Goal: Book appointment/travel/reservation

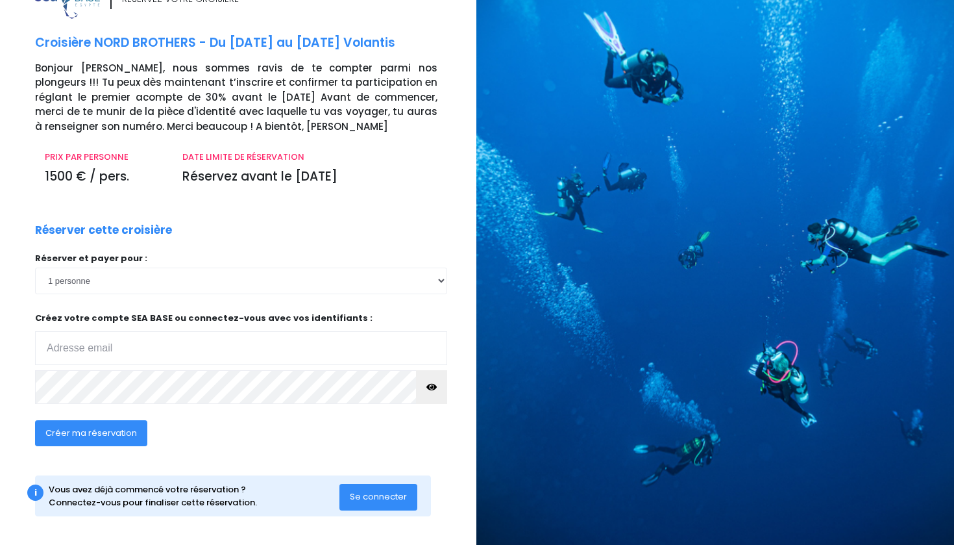
scroll to position [38, 3]
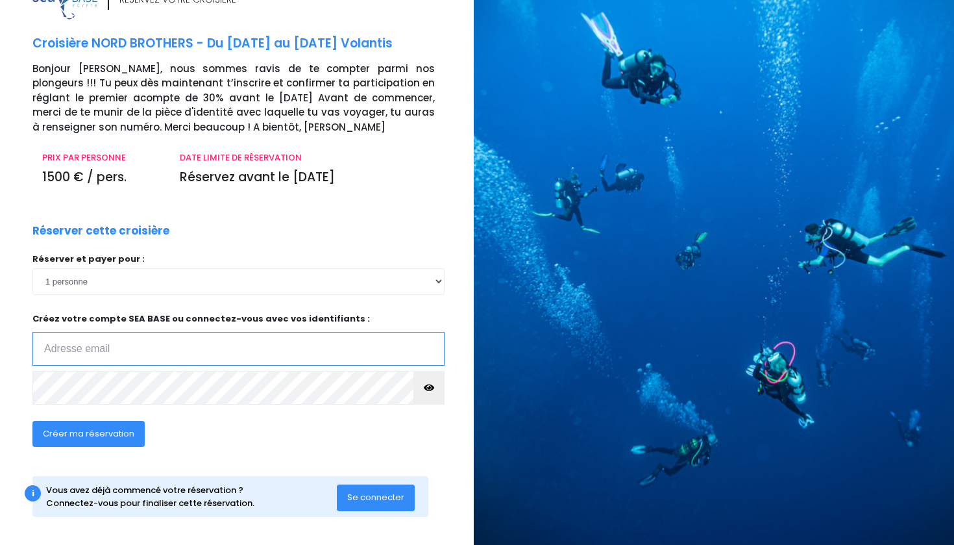
click at [162, 344] on input "email" at bounding box center [238, 349] width 412 height 34
type input "[EMAIL_ADDRESS][DOMAIN_NAME]"
click at [76, 428] on span "Créer ma réservation" at bounding box center [89, 433] width 92 height 12
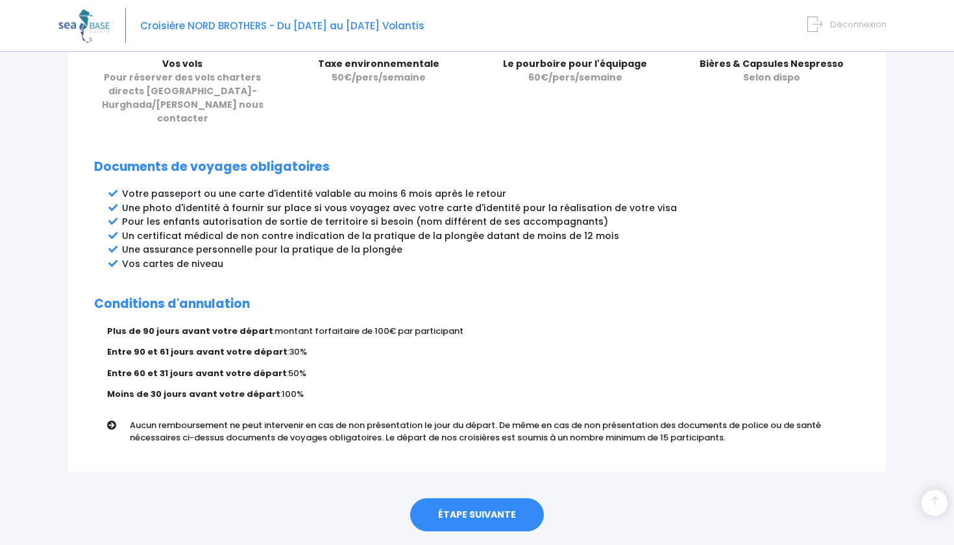
scroll to position [621, 0]
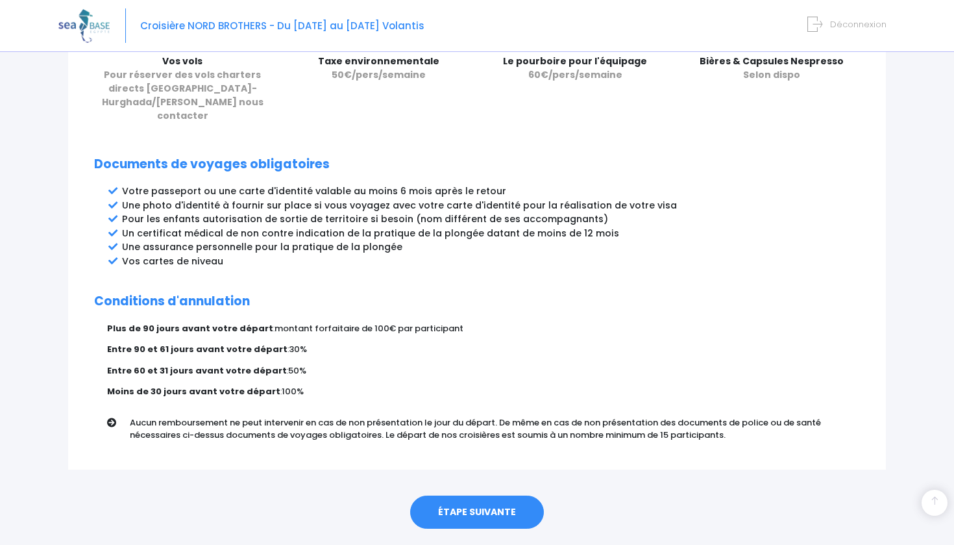
click at [482, 495] on link "ÉTAPE SUIVANTE" at bounding box center [477, 512] width 134 height 34
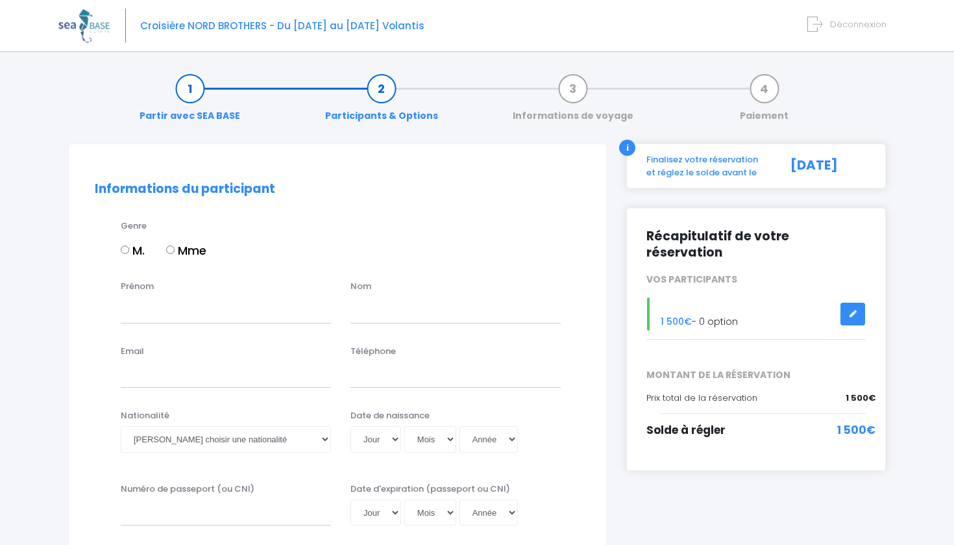
click at [126, 249] on input "M." at bounding box center [125, 249] width 8 height 8
radio input "true"
type input "[PERSON_NAME]"
type input "maubert"
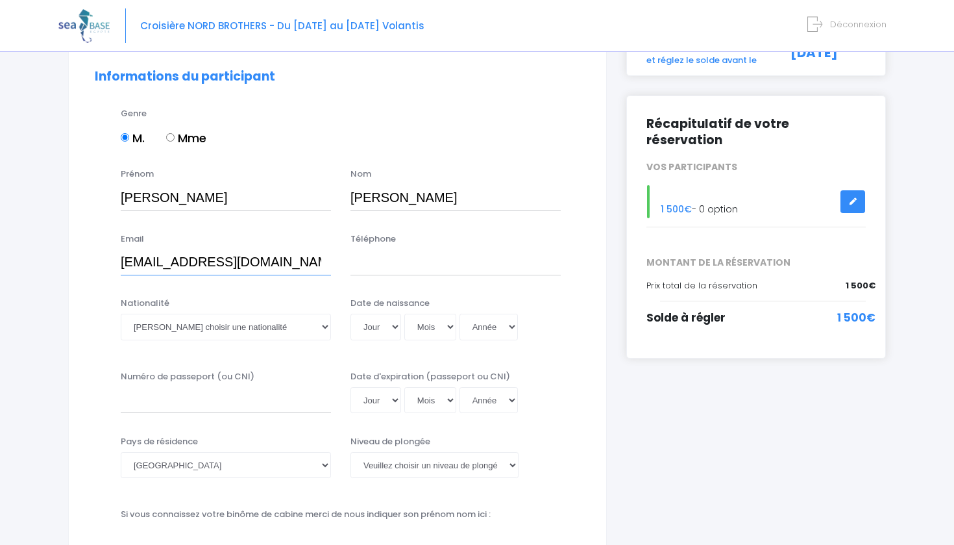
scroll to position [119, 0]
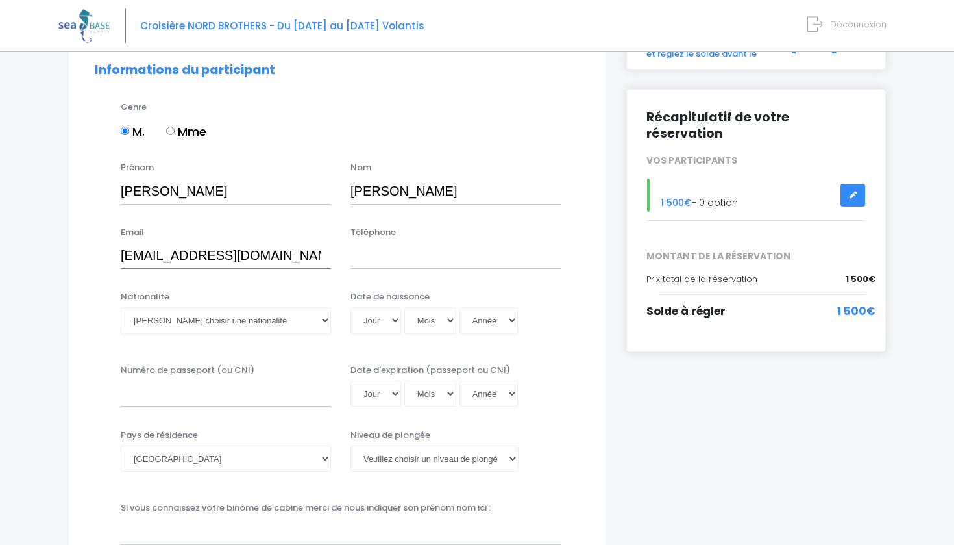
type input "mobawe@hotmail.com"
type input "0682600463"
select select "Française"
select select "15"
select select "09"
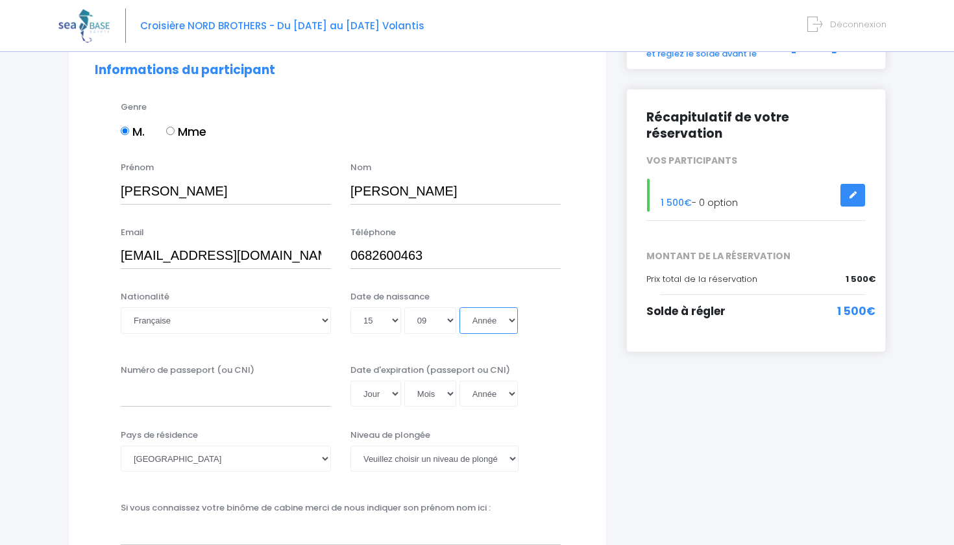
select select "1987"
type input "1987-09-15"
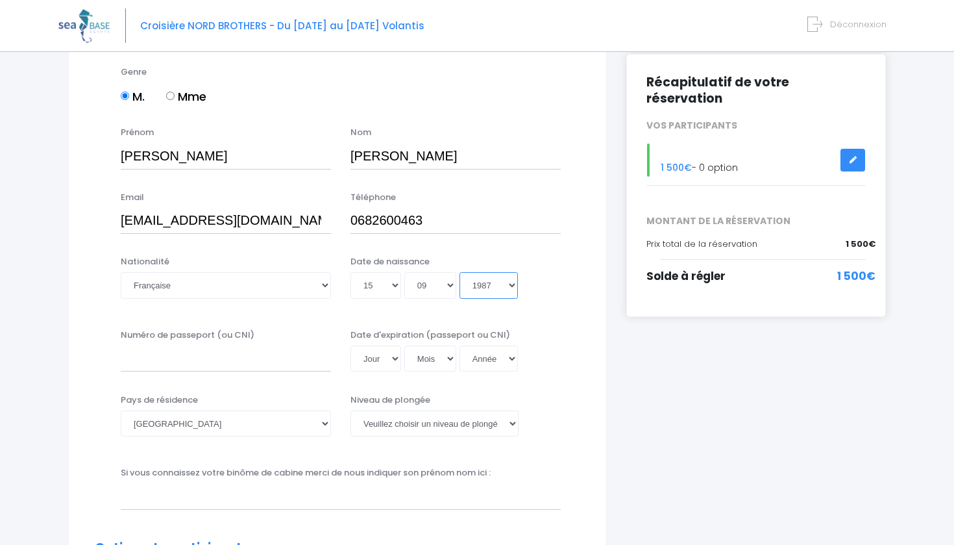
scroll to position [165, 0]
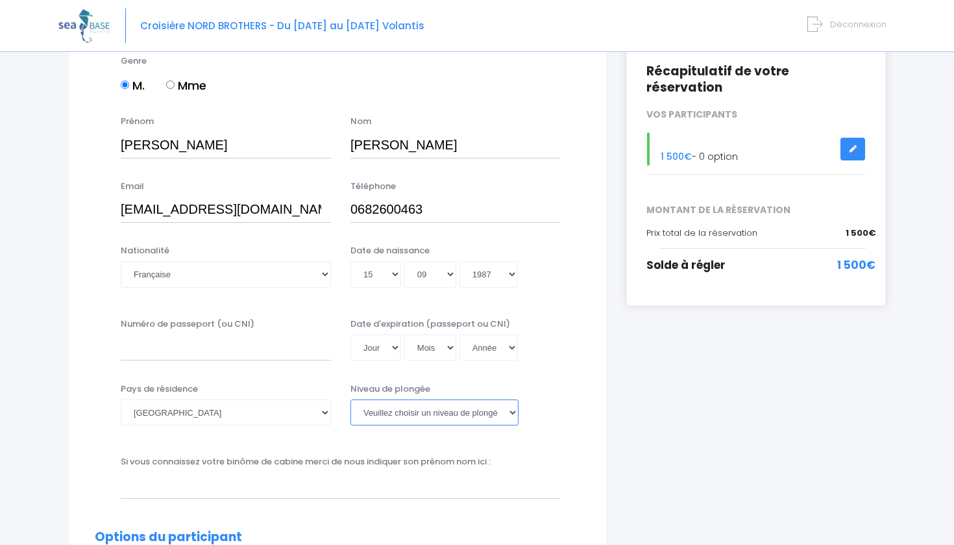
select select "N3"
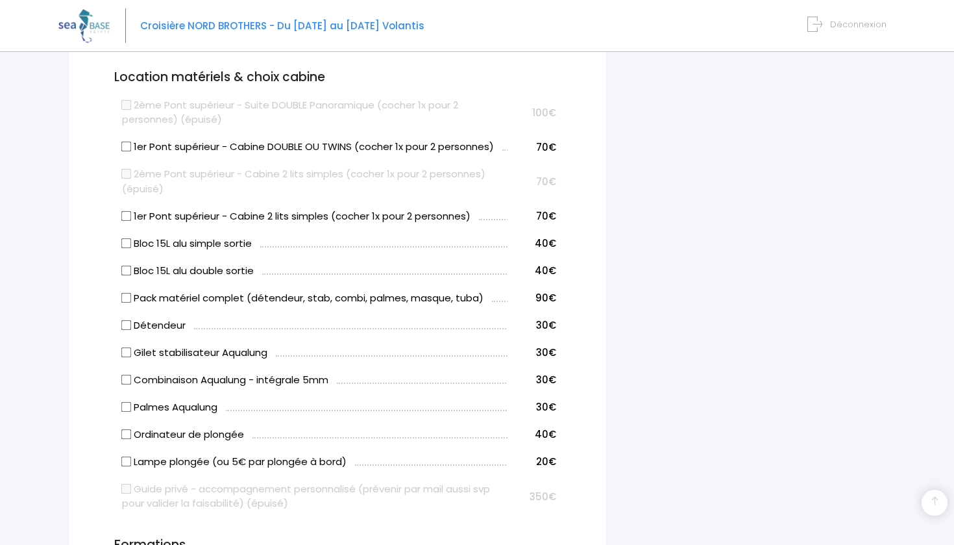
scroll to position [662, 0]
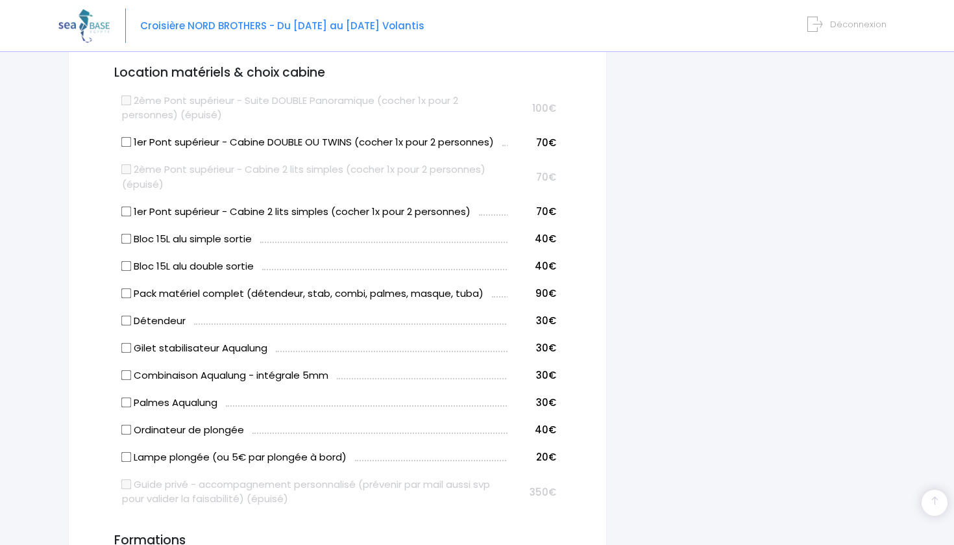
click at [127, 141] on input "1er Pont supérieur - Cabine DOUBLE OU TWINS (cocher 1x pour 2 personnes)" at bounding box center [126, 142] width 10 height 10
checkbox input "true"
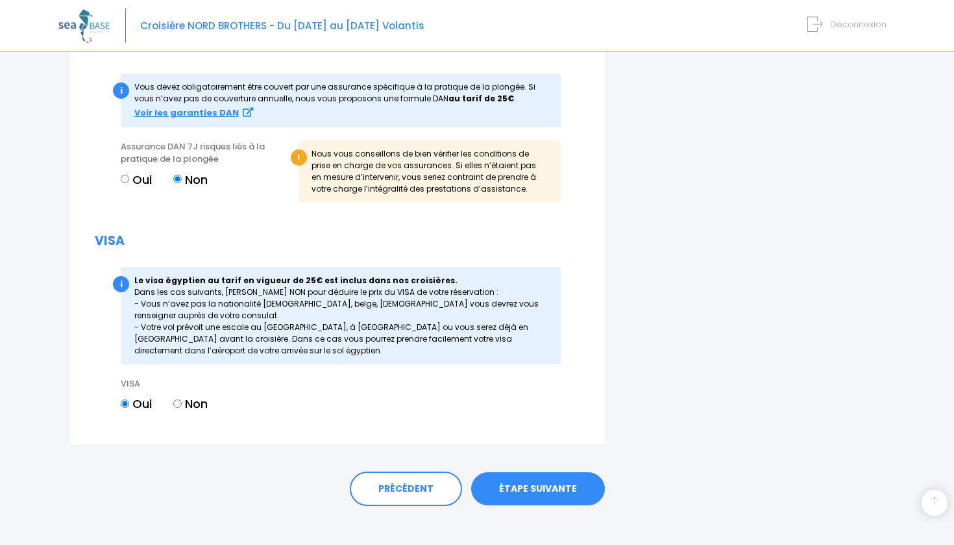
scroll to position [1444, 0]
click at [526, 480] on link "ÉTAPE SUIVANTE" at bounding box center [538, 490] width 134 height 34
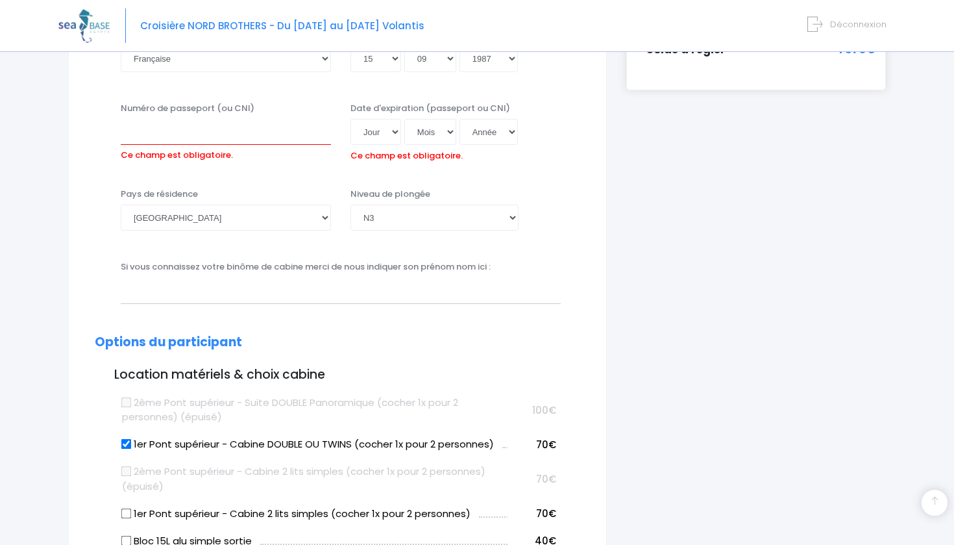
scroll to position [367, 0]
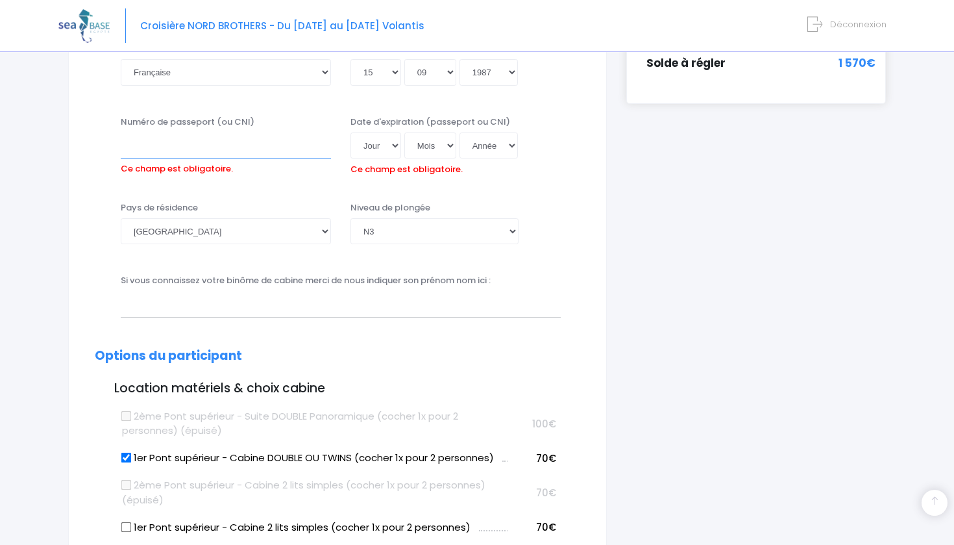
click at [174, 149] on input "Numéro de passeport (ou CNI)" at bounding box center [226, 145] width 210 height 26
select select "27"
select select "04"
select select "2032"
type input "2032-04-27"
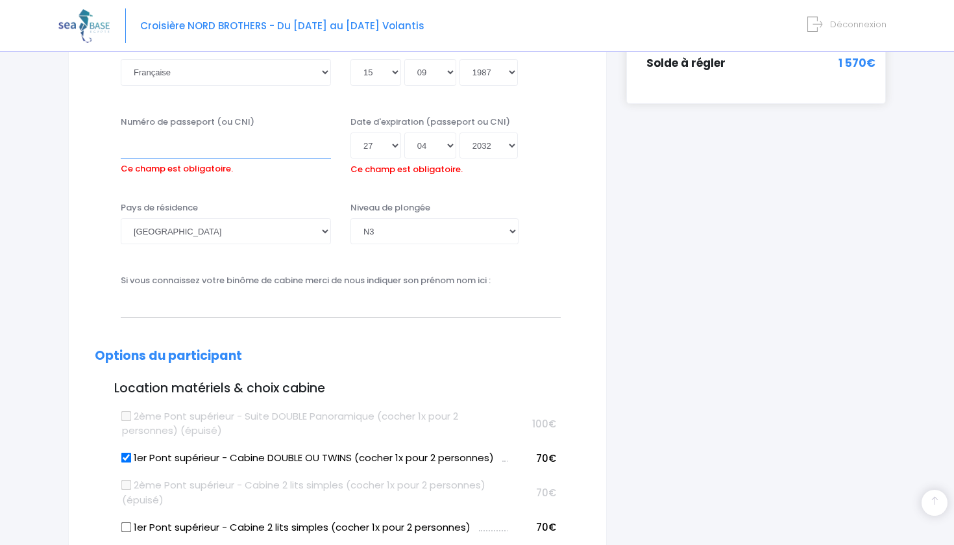
click at [238, 147] on input "Numéro de passeport (ou CNI)" at bounding box center [226, 145] width 210 height 26
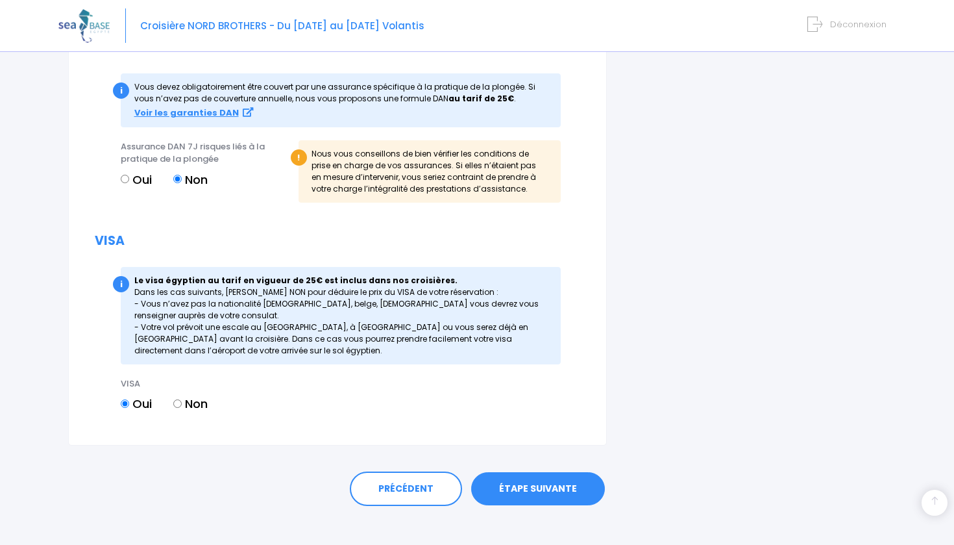
scroll to position [1465, 0]
type input "22CK79156"
click at [501, 473] on link "ÉTAPE SUIVANTE" at bounding box center [538, 490] width 134 height 34
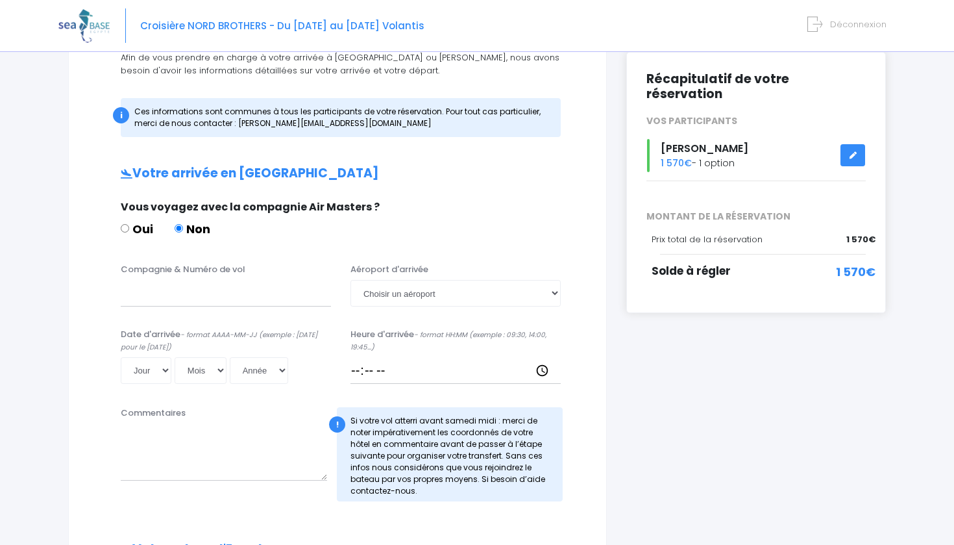
scroll to position [157, 0]
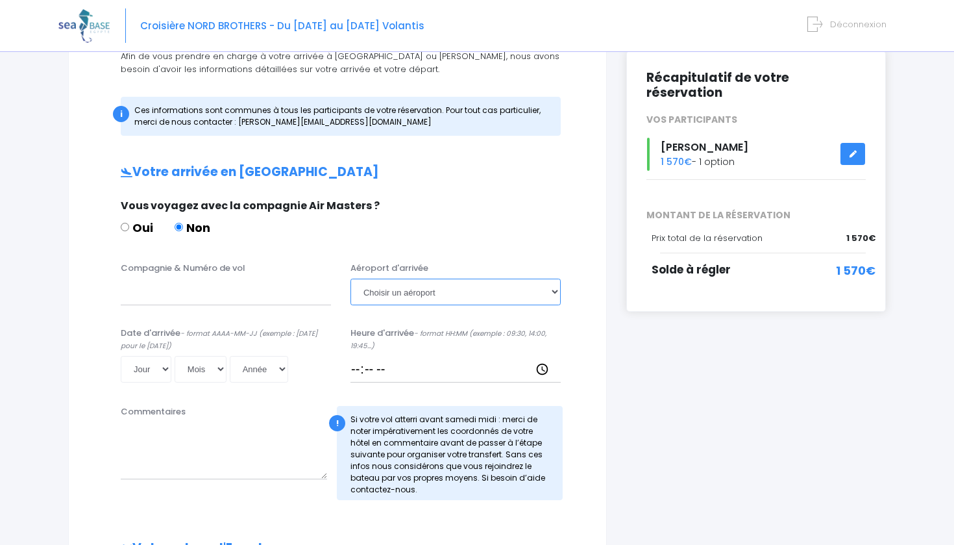
select select "Hurghada"
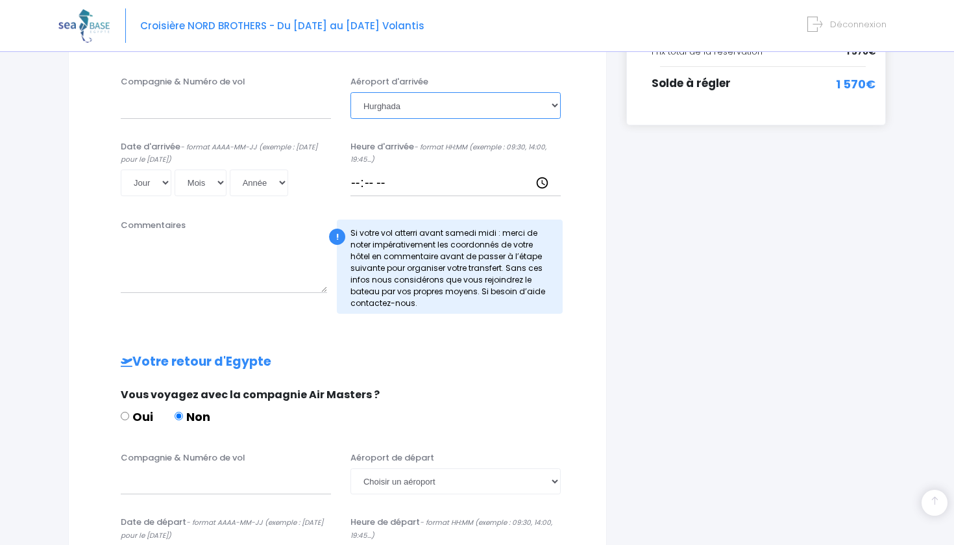
scroll to position [343, 0]
click at [162, 106] on input "Compagnie & Numéro de vol" at bounding box center [226, 105] width 210 height 26
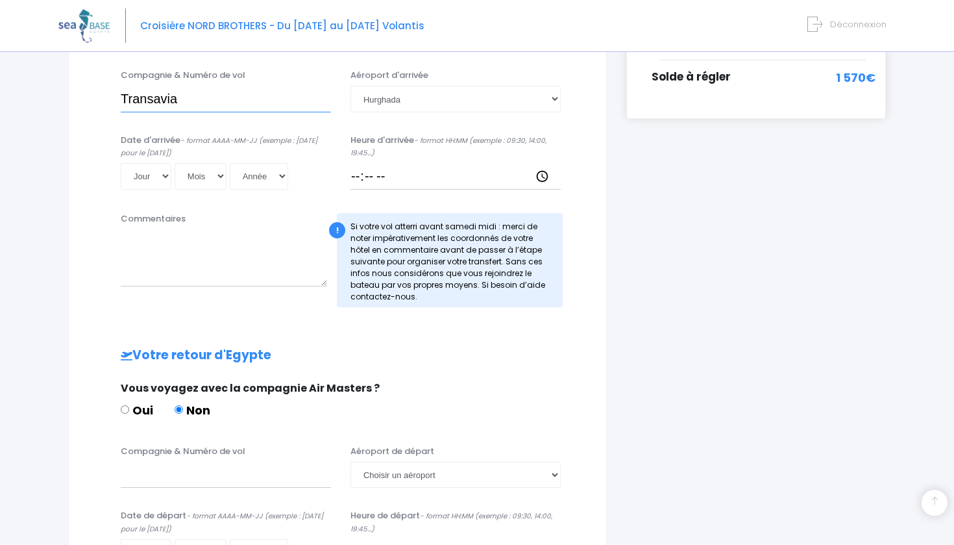
scroll to position [351, 0]
type input "Transavia"
click at [361, 173] on input "Heure d'arrivée - format HH:MM (exemple : 09:30, 14:00, 19:45...)" at bounding box center [456, 175] width 210 height 26
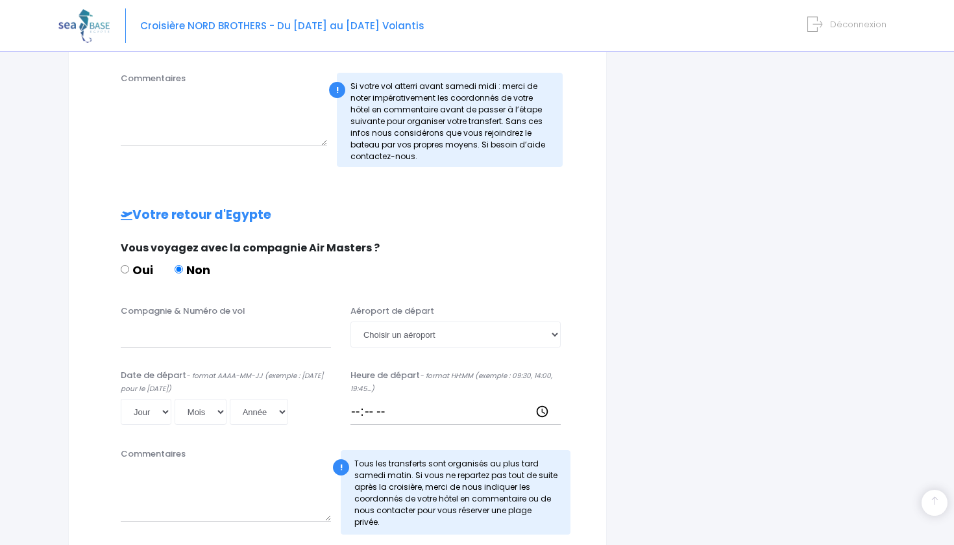
scroll to position [495, 0]
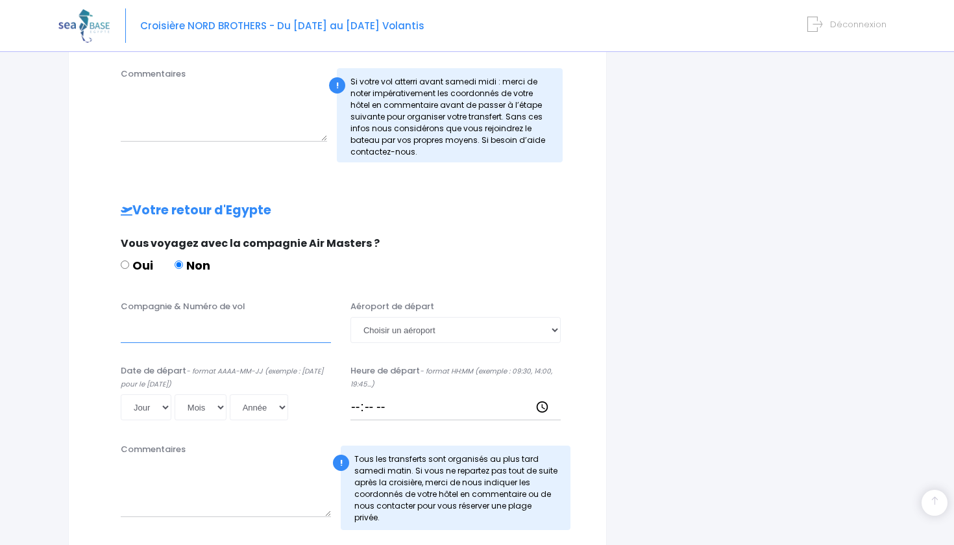
click at [198, 329] on input "Compagnie & Numéro de vol" at bounding box center [226, 330] width 210 height 26
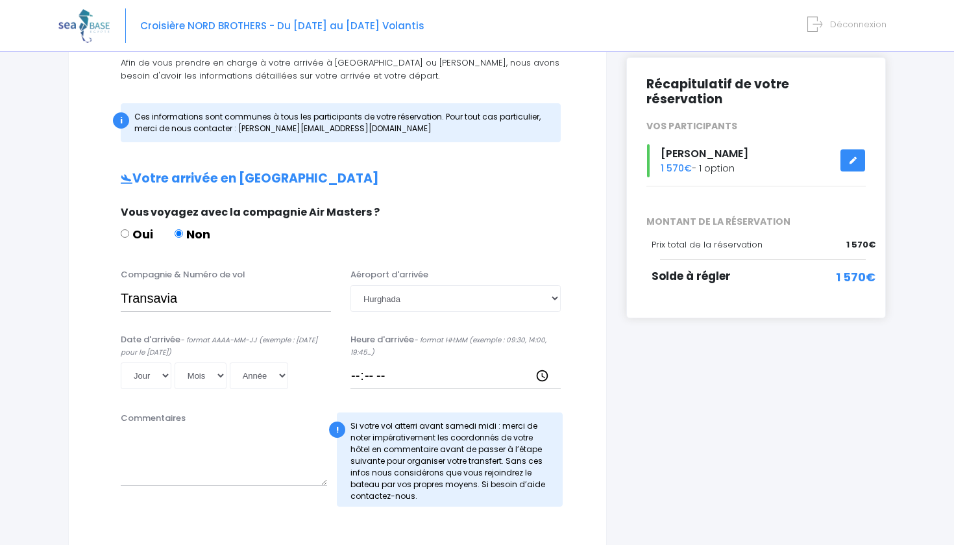
scroll to position [150, 0]
type input "Transavia"
click at [363, 375] on input "Heure d'arrivée - format HH:MM (exemple : 09:30, 14:00, 19:45...)" at bounding box center [456, 376] width 210 height 26
click at [382, 378] on input "Heure d'arrivée - format HH:MM (exemple : 09:30, 14:00, 19:45...)" at bounding box center [456, 376] width 210 height 26
type input "13:45"
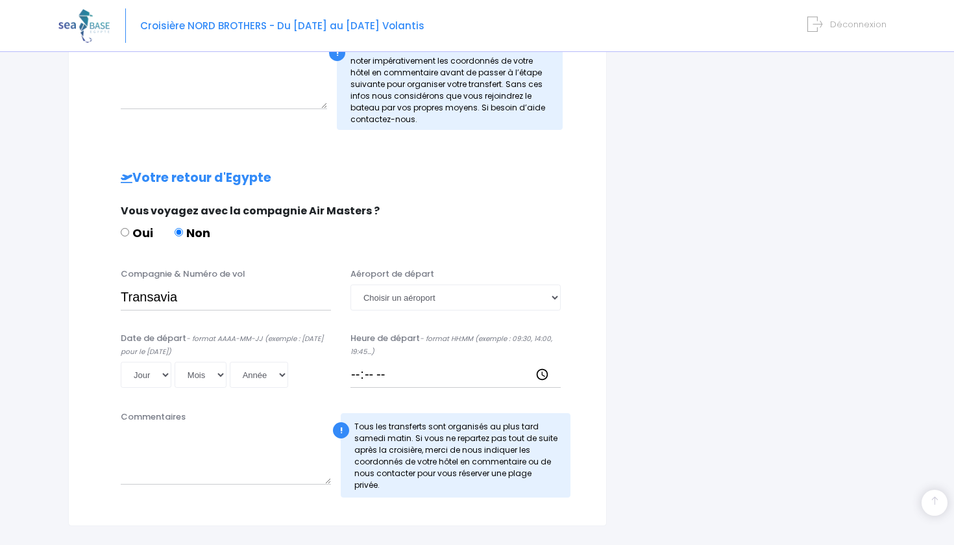
scroll to position [542, 0]
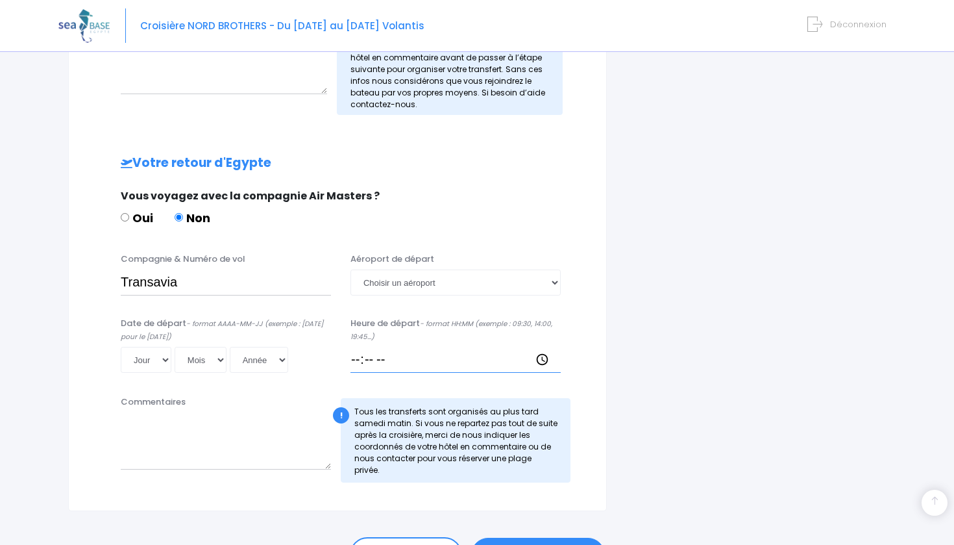
click at [360, 358] on input "Heure de départ - format HH:MM (exemple : 09:30, 14:00, 19:45...)" at bounding box center [456, 360] width 210 height 26
click at [380, 364] on input "Heure de départ - format HH:MM (exemple : 09:30, 14:00, 19:45...)" at bounding box center [456, 360] width 210 height 26
type input "14:40"
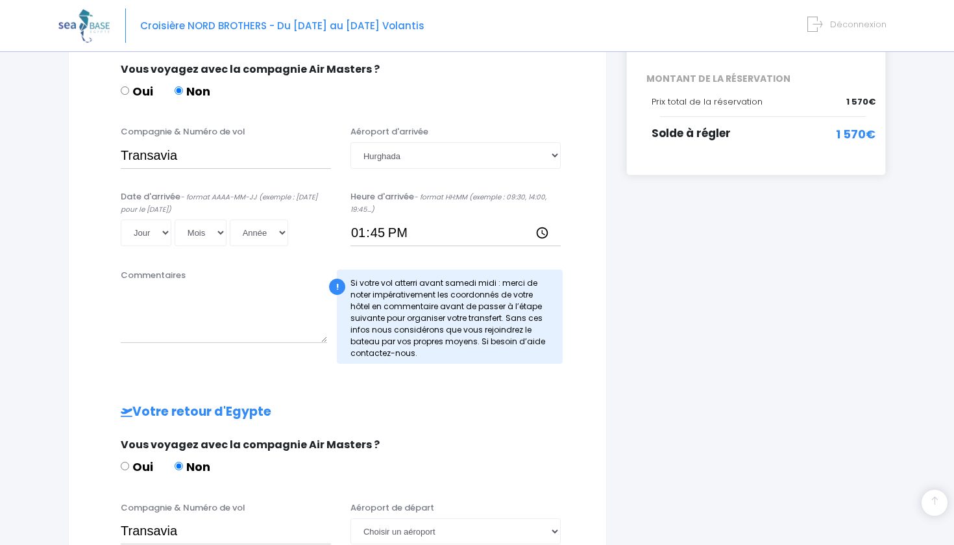
scroll to position [286, 0]
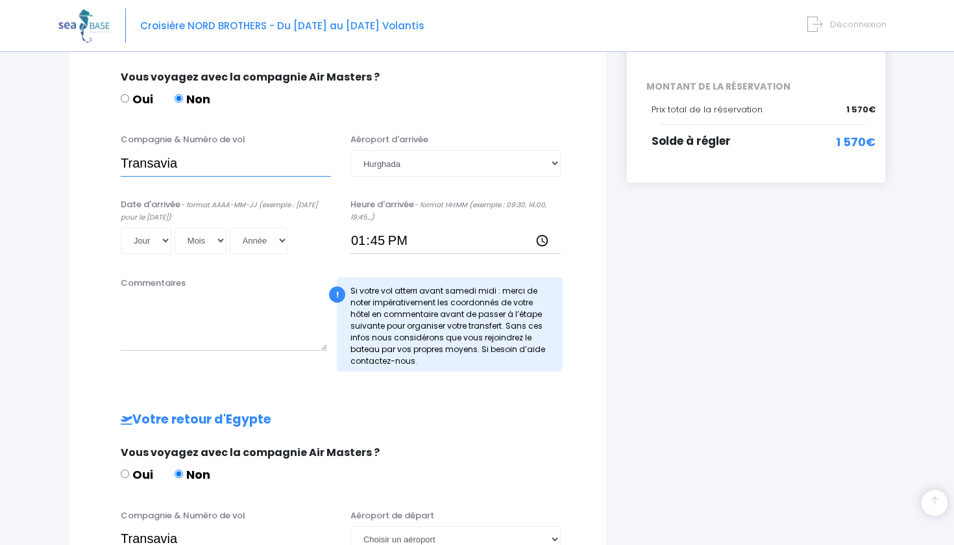
click at [227, 162] on input "Transavia" at bounding box center [226, 163] width 210 height 26
paste input "TO8048"
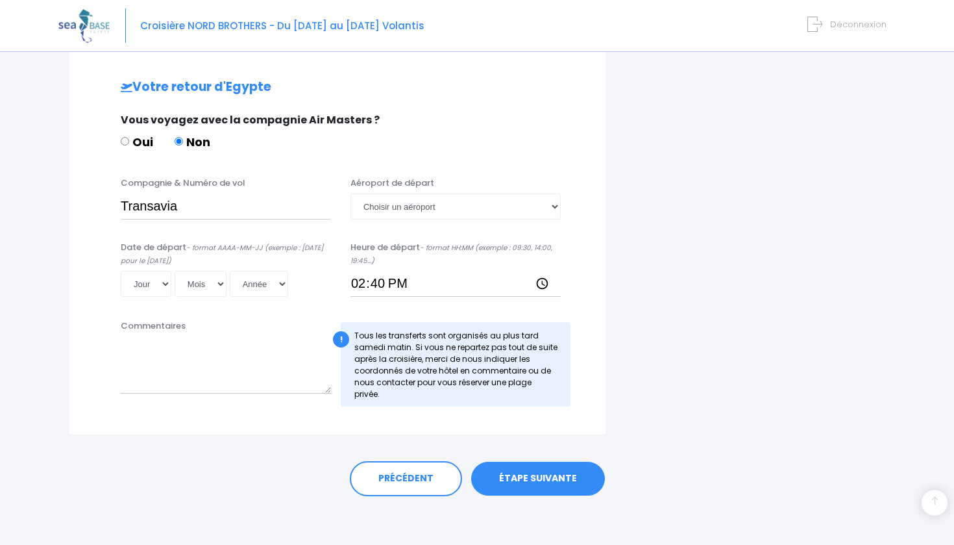
scroll to position [617, 0]
type input "Transavia TO8048"
click at [212, 206] on input "Transavia" at bounding box center [226, 207] width 210 height 26
paste input "TO8049"
type input "Transavia TO8049"
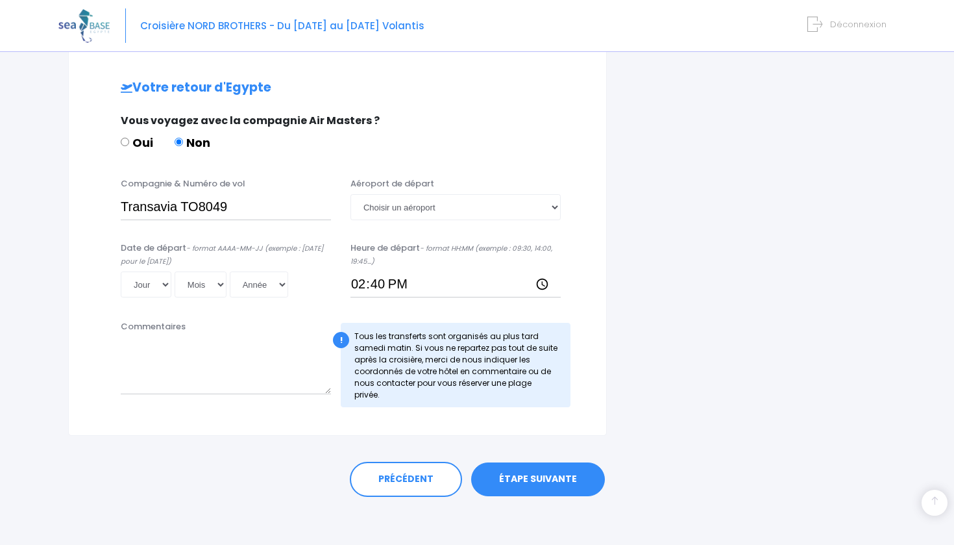
click at [507, 474] on link "ÉTAPE SUIVANTE" at bounding box center [538, 479] width 134 height 34
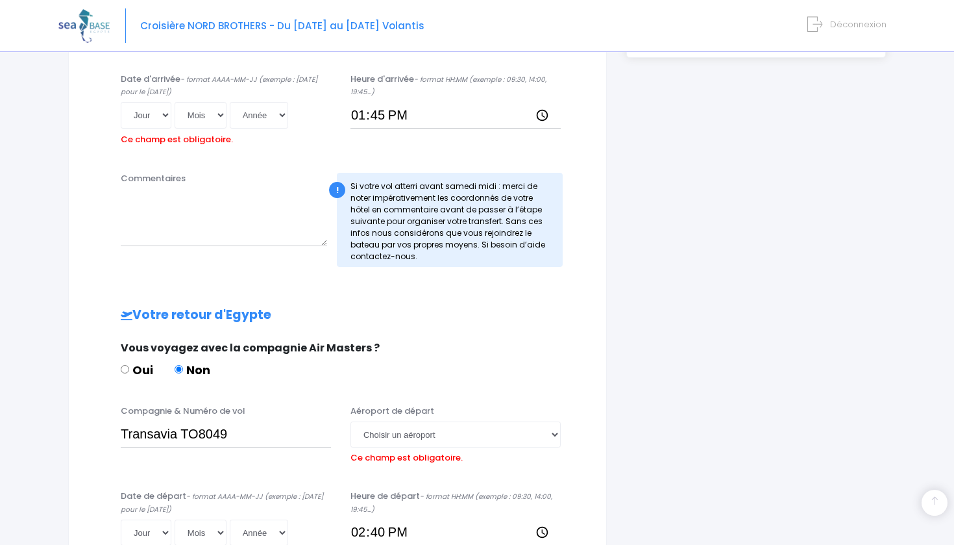
scroll to position [407, 0]
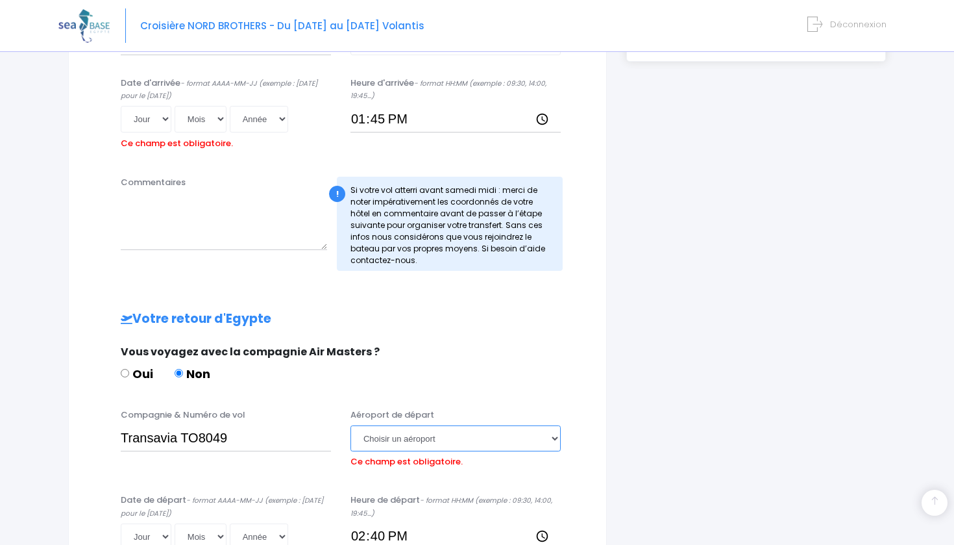
select select "Hurghada"
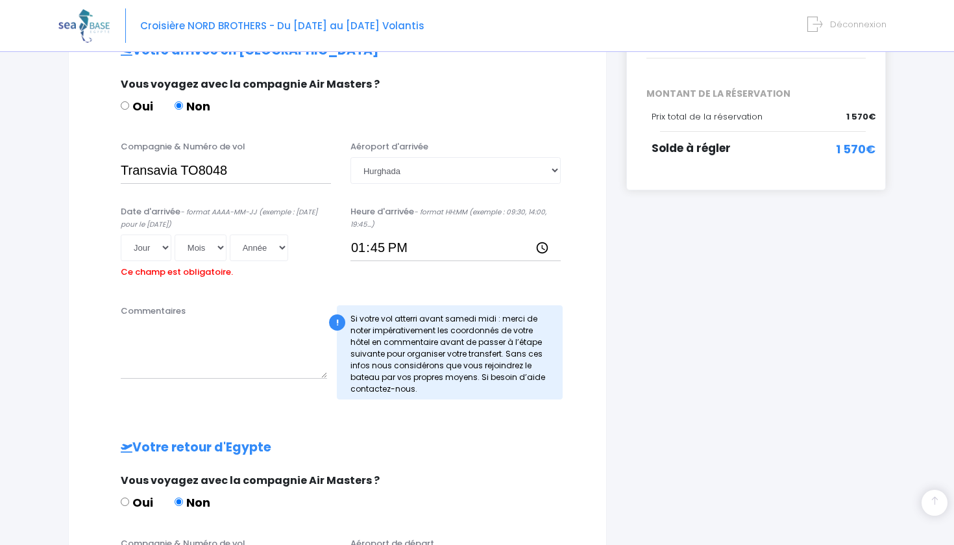
scroll to position [271, 0]
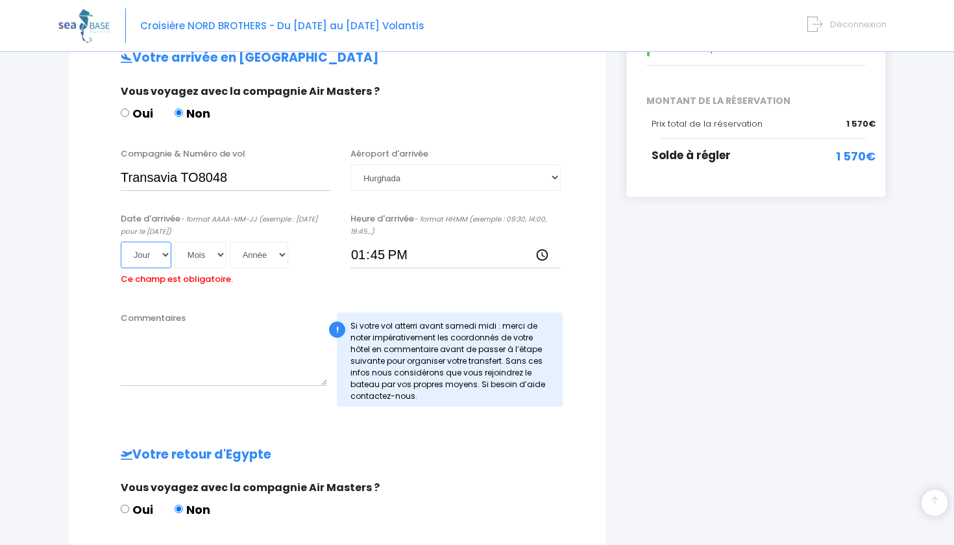
select select "13"
select select "09"
select select "2025"
type input "2025-09-13"
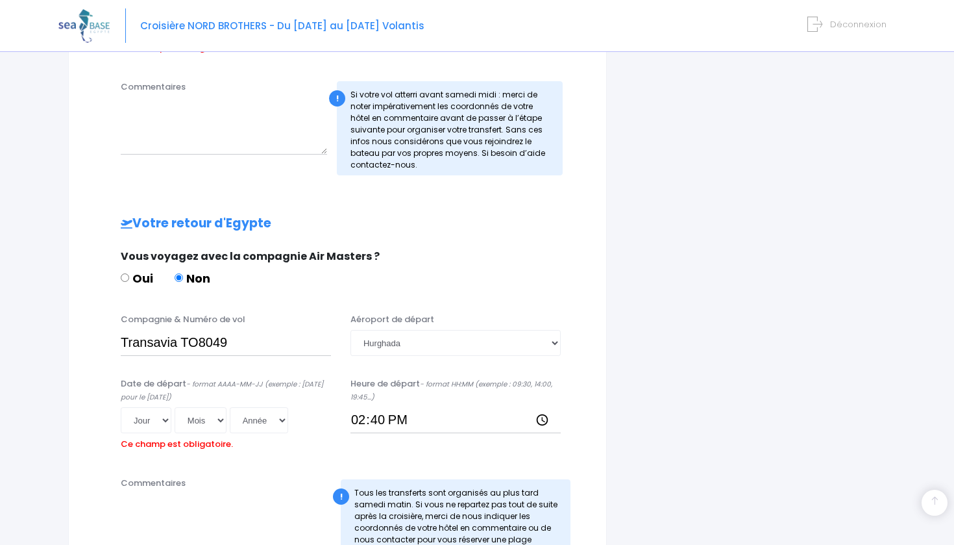
scroll to position [503, 0]
select select "20"
select select "09"
select select "2025"
type input "2025-09-20"
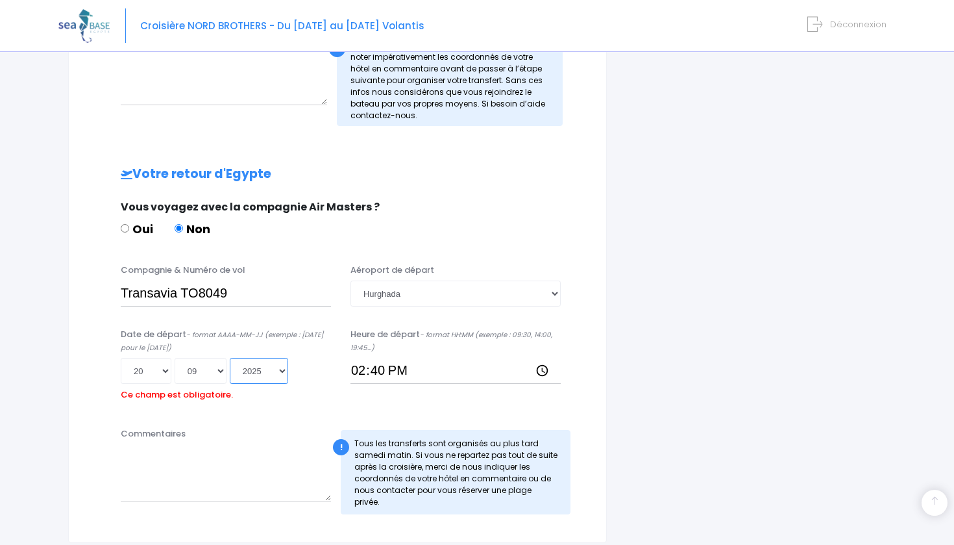
scroll to position [593, 0]
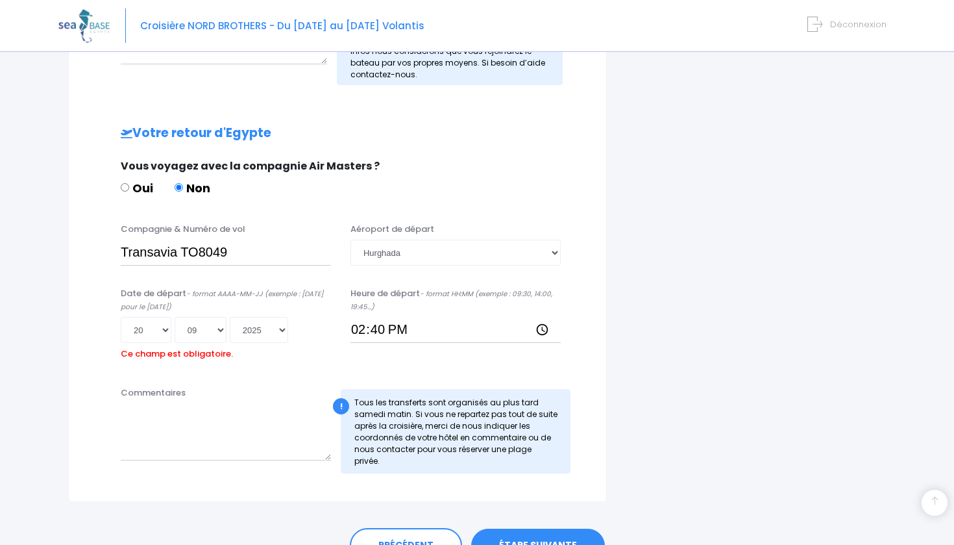
click at [524, 531] on link "ÉTAPE SUIVANTE" at bounding box center [538, 545] width 134 height 34
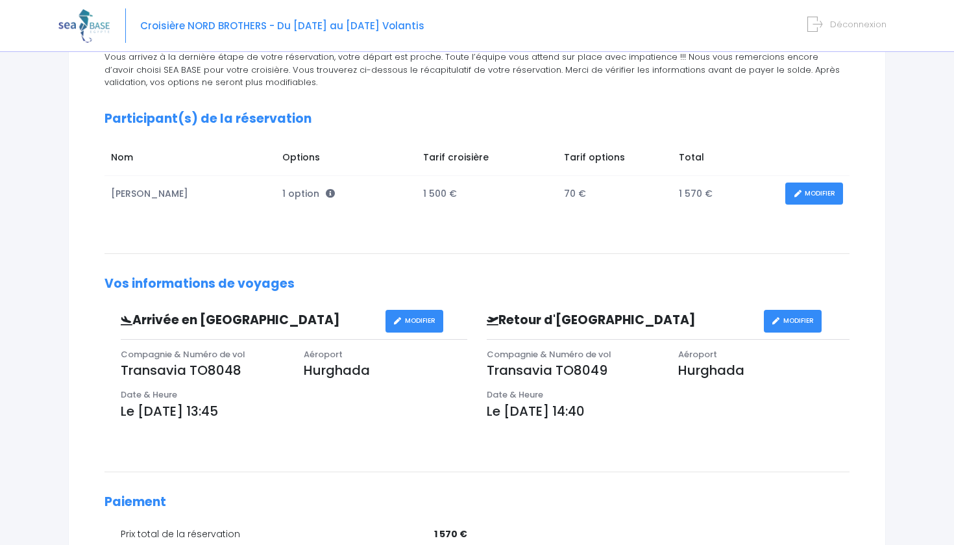
scroll to position [160, 0]
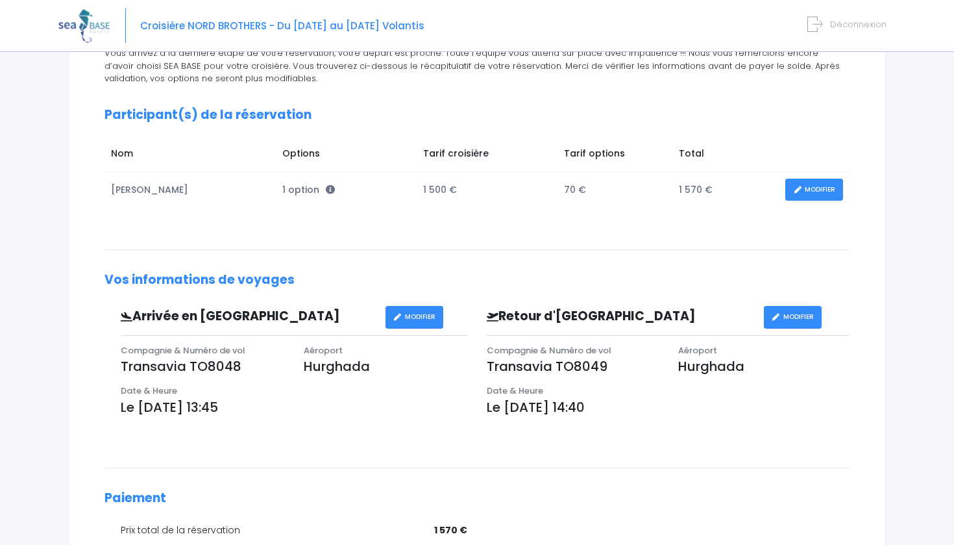
click at [815, 186] on link "MODIFIER" at bounding box center [815, 190] width 58 height 23
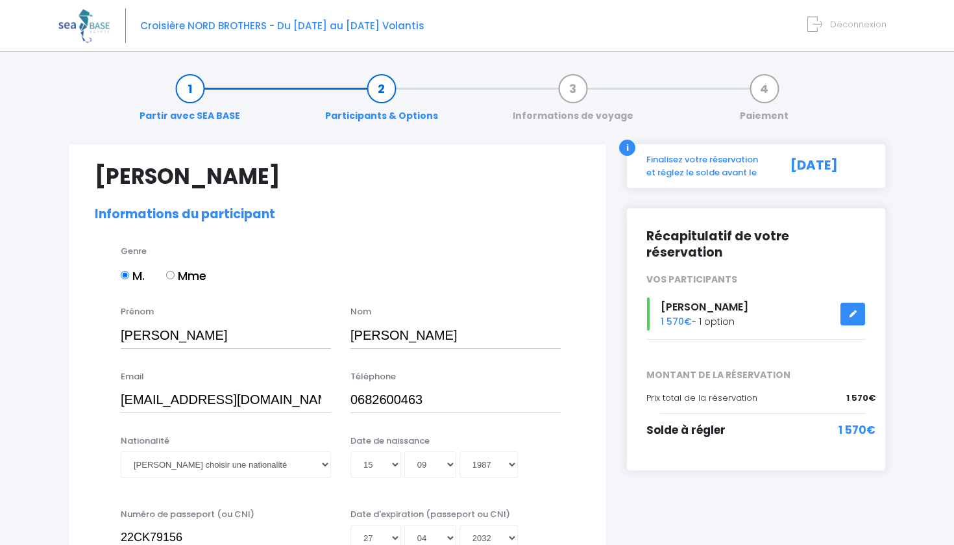
select select "N3"
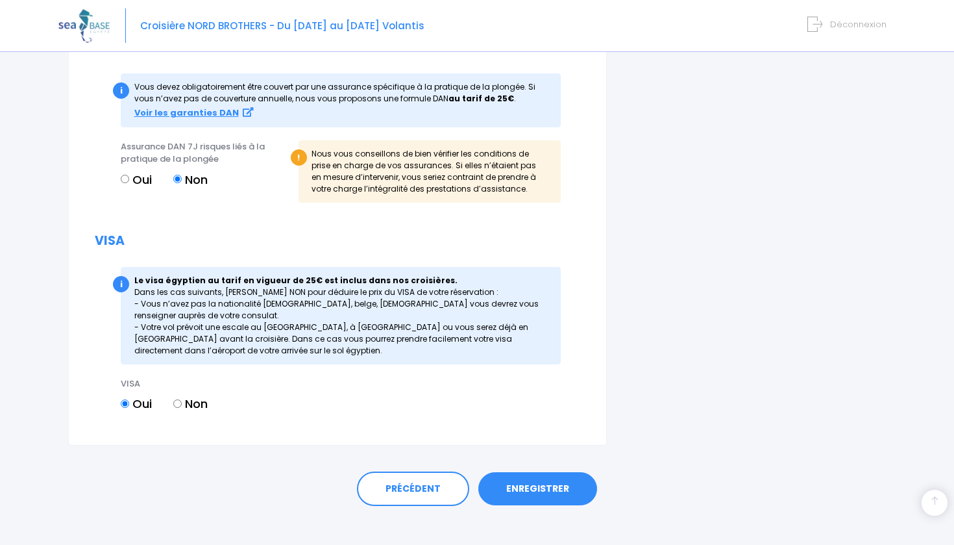
scroll to position [1470, 0]
click at [533, 476] on link "ENREGISTRER" at bounding box center [537, 490] width 119 height 34
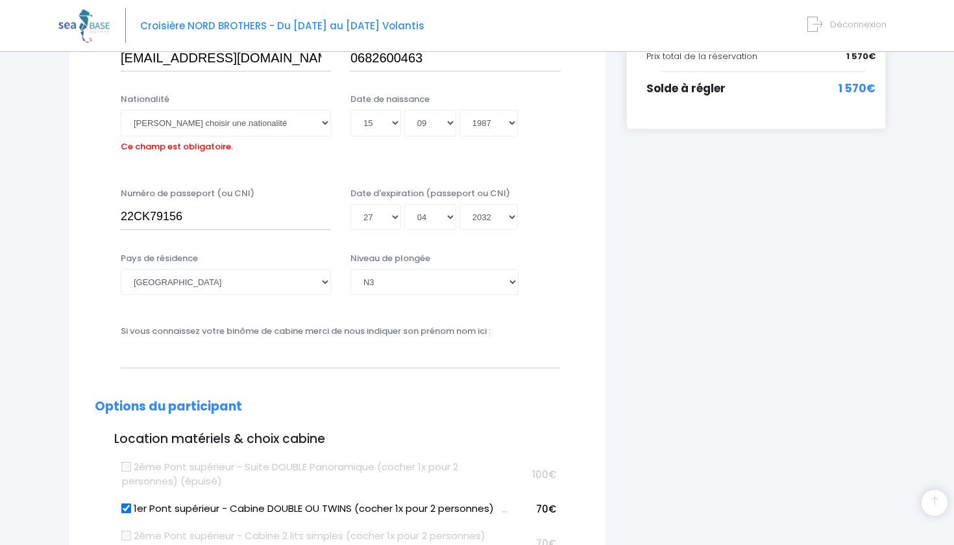
scroll to position [319, 0]
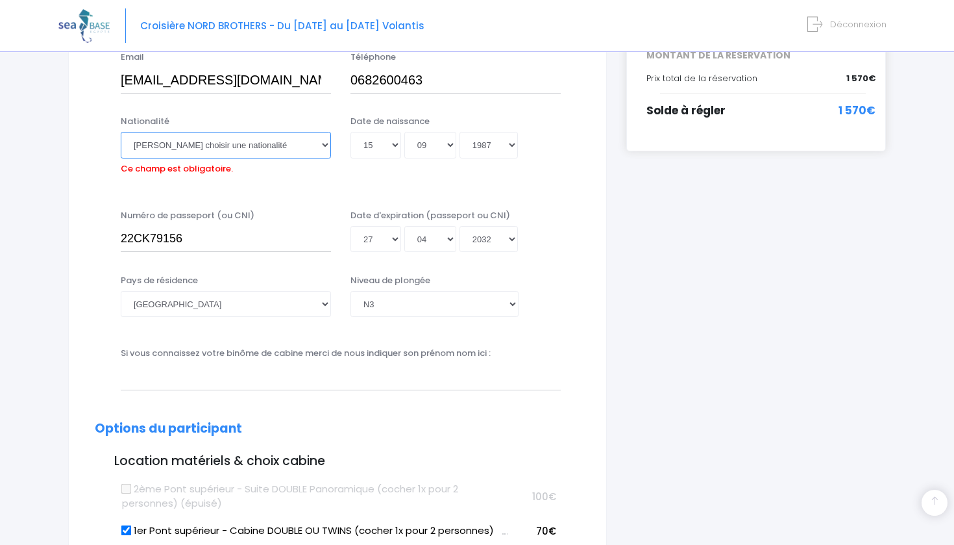
select select "Française"
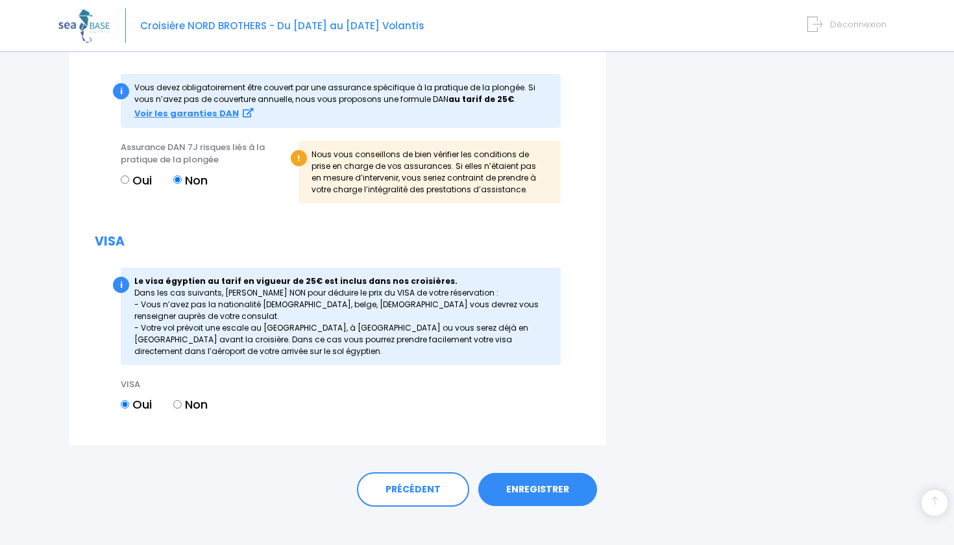
scroll to position [1470, 0]
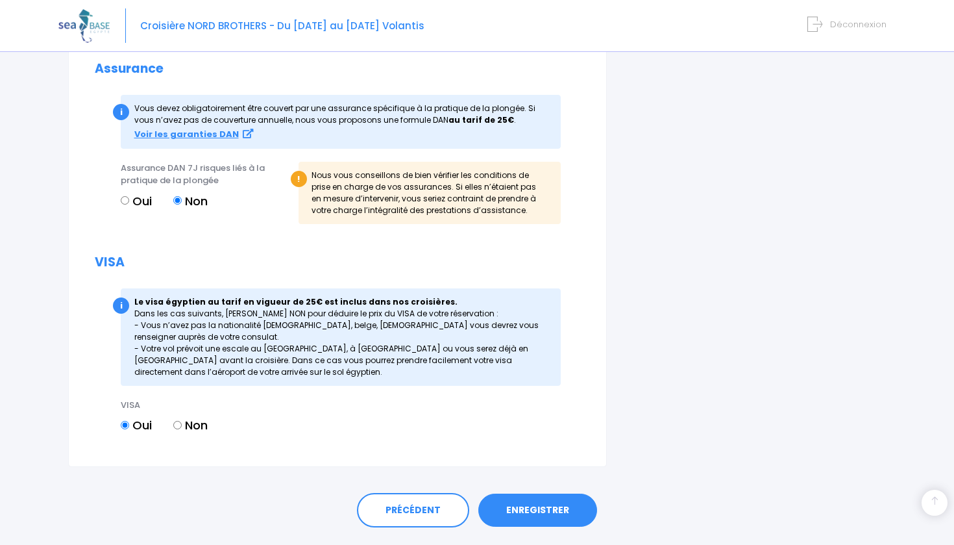
click at [525, 493] on link "ENREGISTRER" at bounding box center [537, 510] width 119 height 34
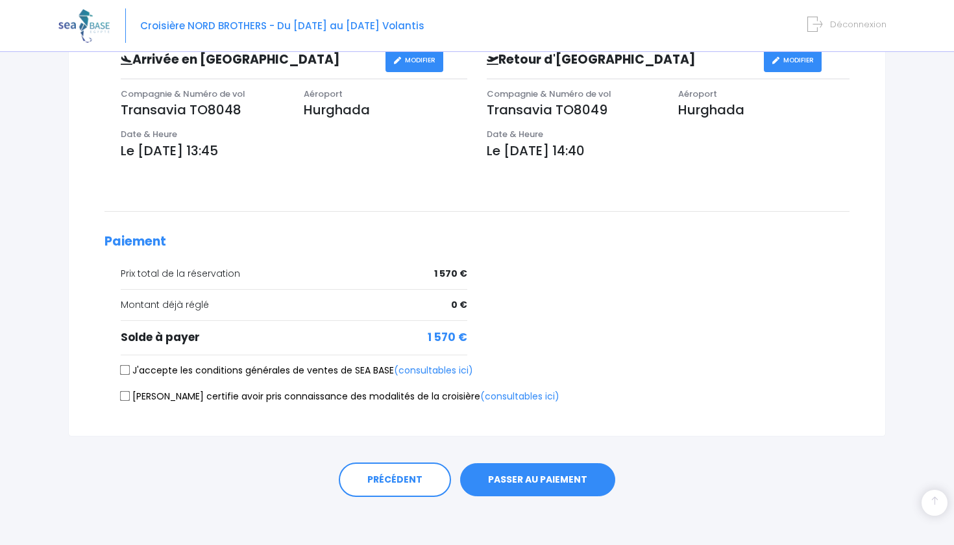
scroll to position [416, 0]
click at [125, 368] on input "J'accepte les conditions générales de ventes de SEA BASE (consultables ici)" at bounding box center [125, 370] width 10 height 10
checkbox input "true"
click at [125, 392] on input "Je certifie avoir pris connaissance des modalités de la croisière (consultables…" at bounding box center [125, 396] width 10 height 10
checkbox input "true"
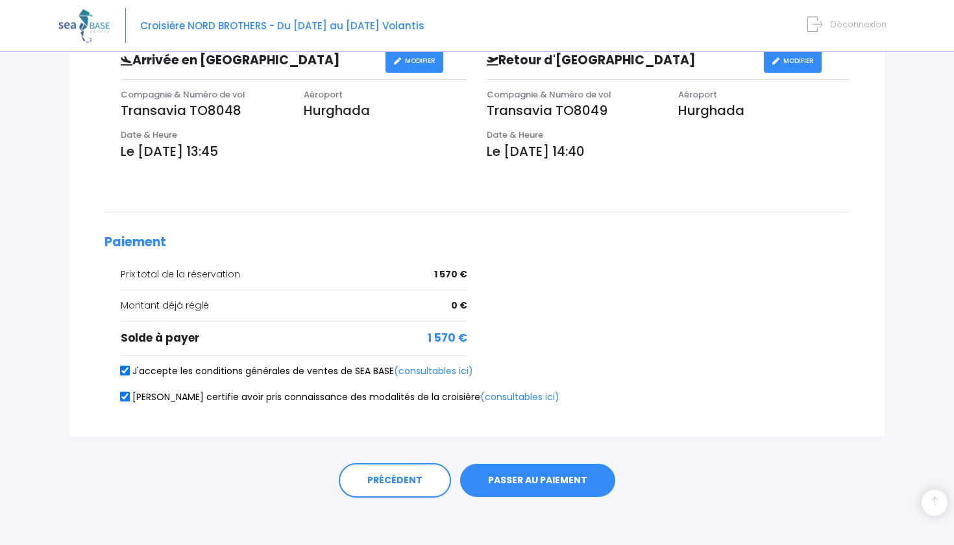
click at [542, 477] on button "PASSER AU PAIEMENT" at bounding box center [537, 481] width 155 height 34
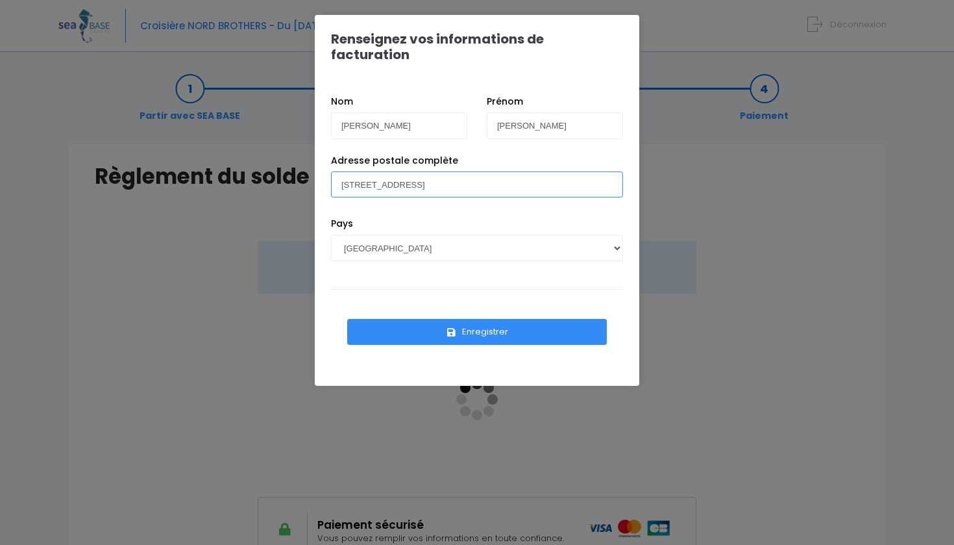
type input "[STREET_ADDRESS]"
click at [437, 319] on button "Enregistrer" at bounding box center [477, 332] width 260 height 26
